Goal: Book appointment/travel/reservation

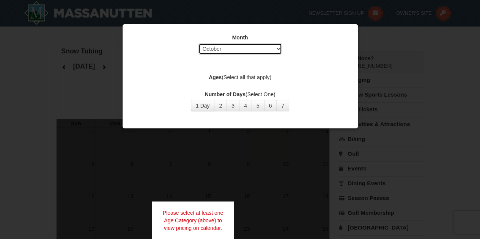
click at [215, 49] on select "Select October November December January February March April May June July Aug…" at bounding box center [239, 48] width 83 height 11
select select "1"
click at [198, 43] on select "Select October November December January February March April May June July Aug…" at bounding box center [239, 48] width 83 height 11
click at [202, 103] on button "1 Day" at bounding box center [203, 105] width 24 height 11
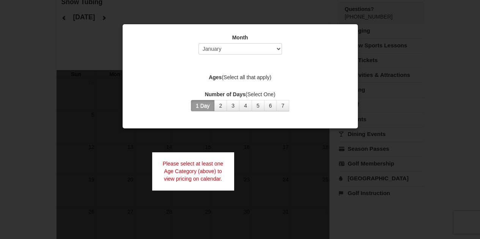
scroll to position [48, 0]
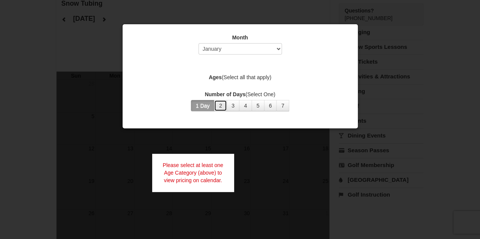
click at [219, 107] on button "2" at bounding box center [220, 105] width 13 height 11
click at [210, 104] on button "1 Day" at bounding box center [203, 105] width 24 height 11
click at [401, 59] on div at bounding box center [240, 119] width 480 height 239
